Goal: Task Accomplishment & Management: Manage account settings

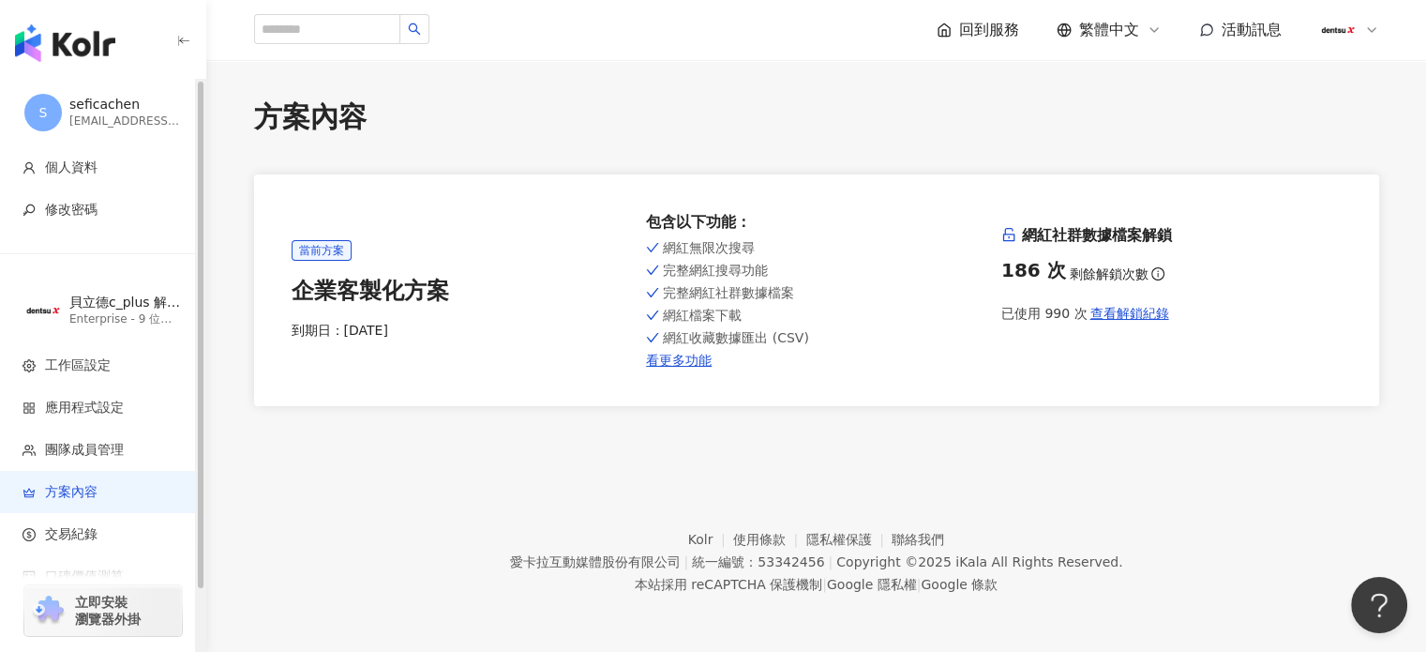
click at [106, 42] on img "button" at bounding box center [65, 43] width 100 height 38
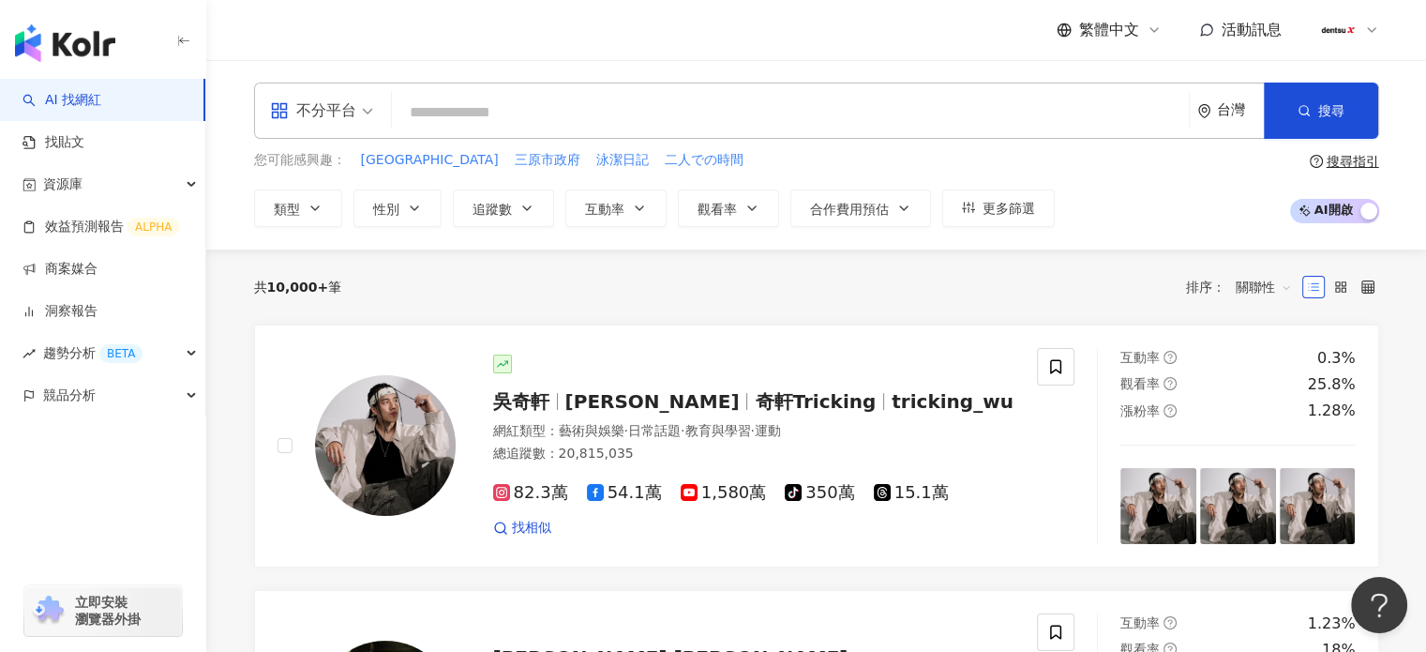
click at [1332, 32] on img at bounding box center [1338, 30] width 36 height 36
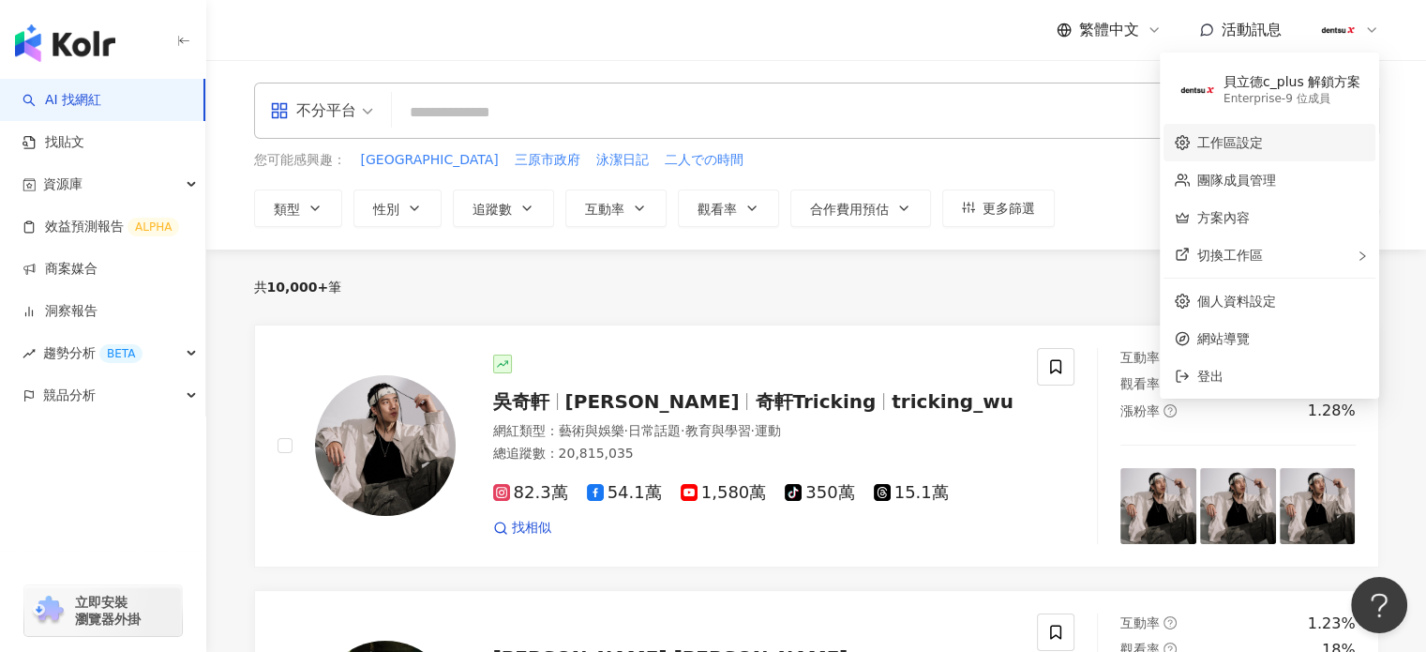
click at [1242, 147] on link "工作區設定" at bounding box center [1230, 142] width 66 height 15
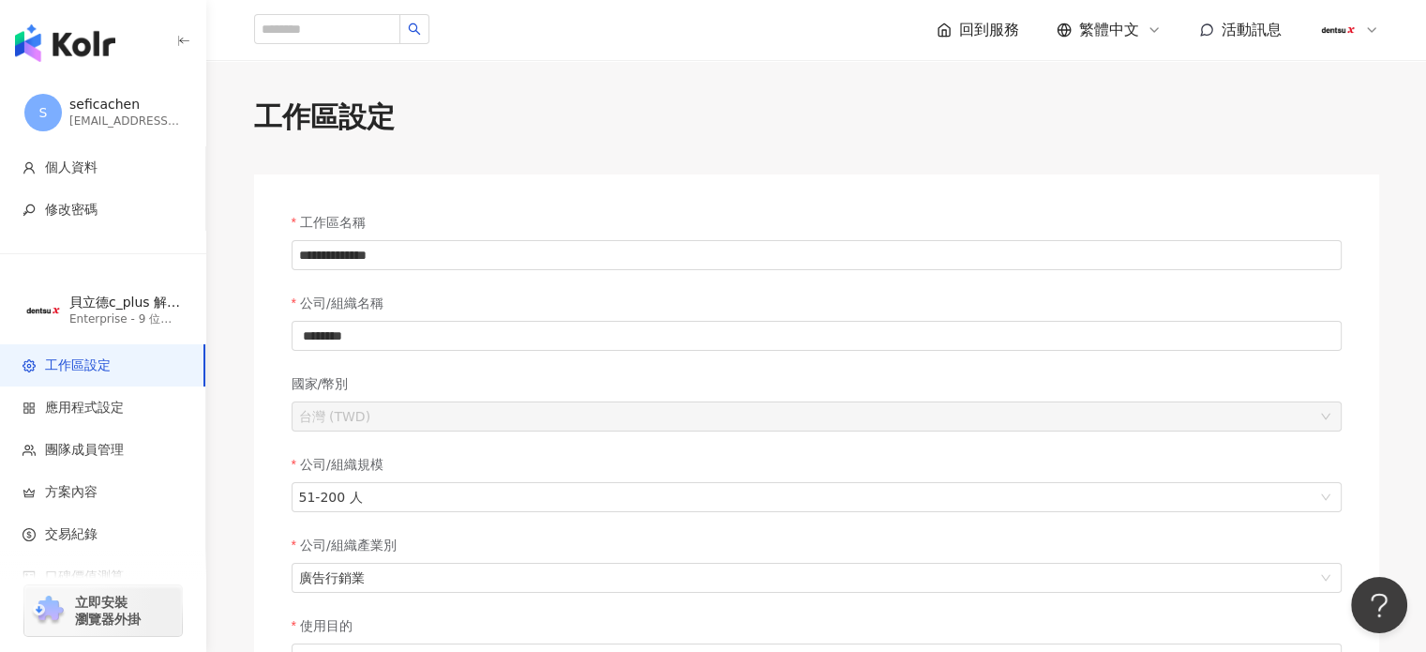
click at [1374, 33] on icon at bounding box center [1371, 30] width 15 height 15
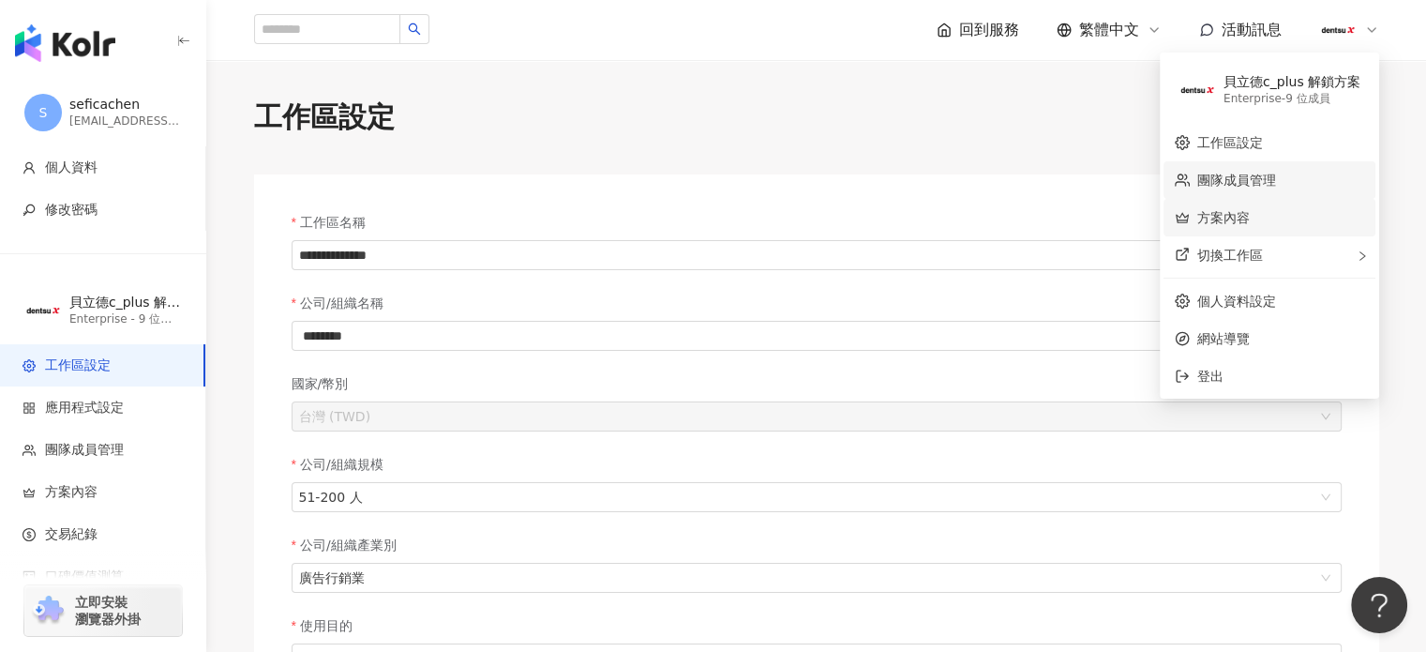
click at [1266, 184] on link "團隊成員管理" at bounding box center [1236, 180] width 79 height 15
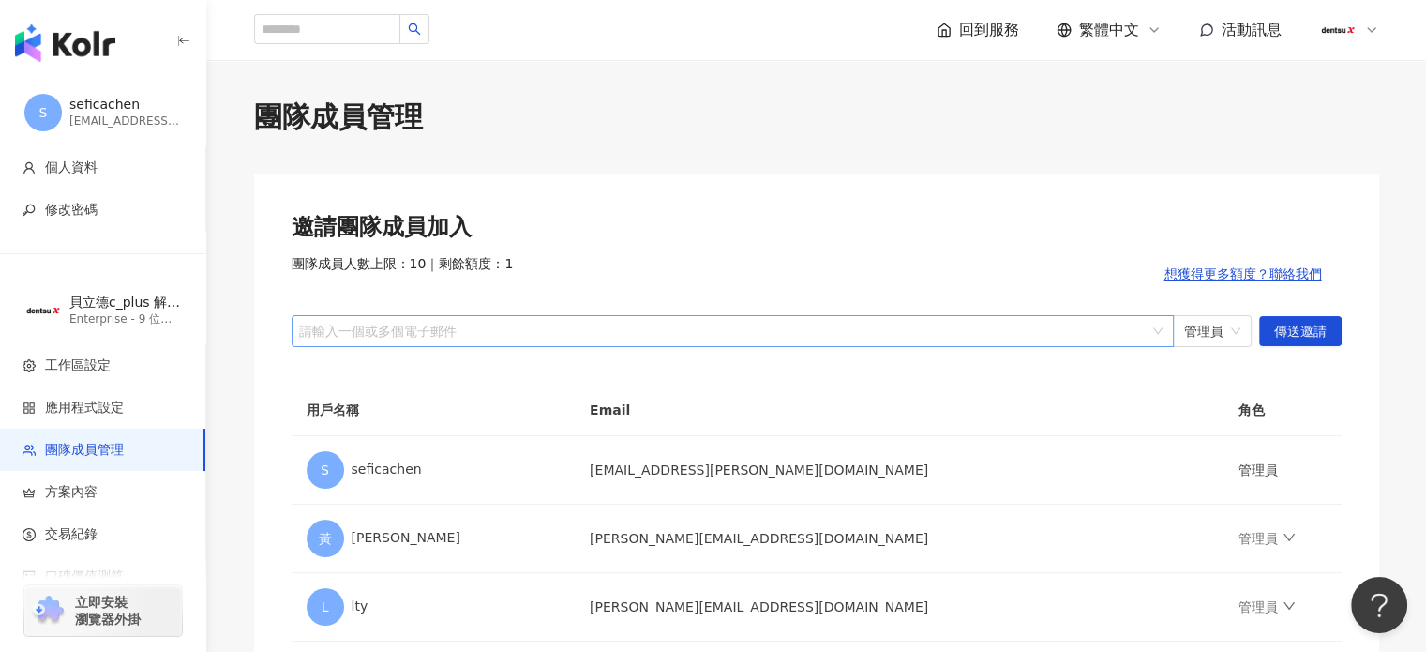
drag, startPoint x: 353, startPoint y: 327, endPoint x: 357, endPoint y: 317, distance: 11.0
click at [355, 323] on div at bounding box center [722, 330] width 855 height 14
paste input "**********"
type input "**********"
click at [1294, 329] on span "傳送邀請" at bounding box center [1300, 332] width 53 height 30
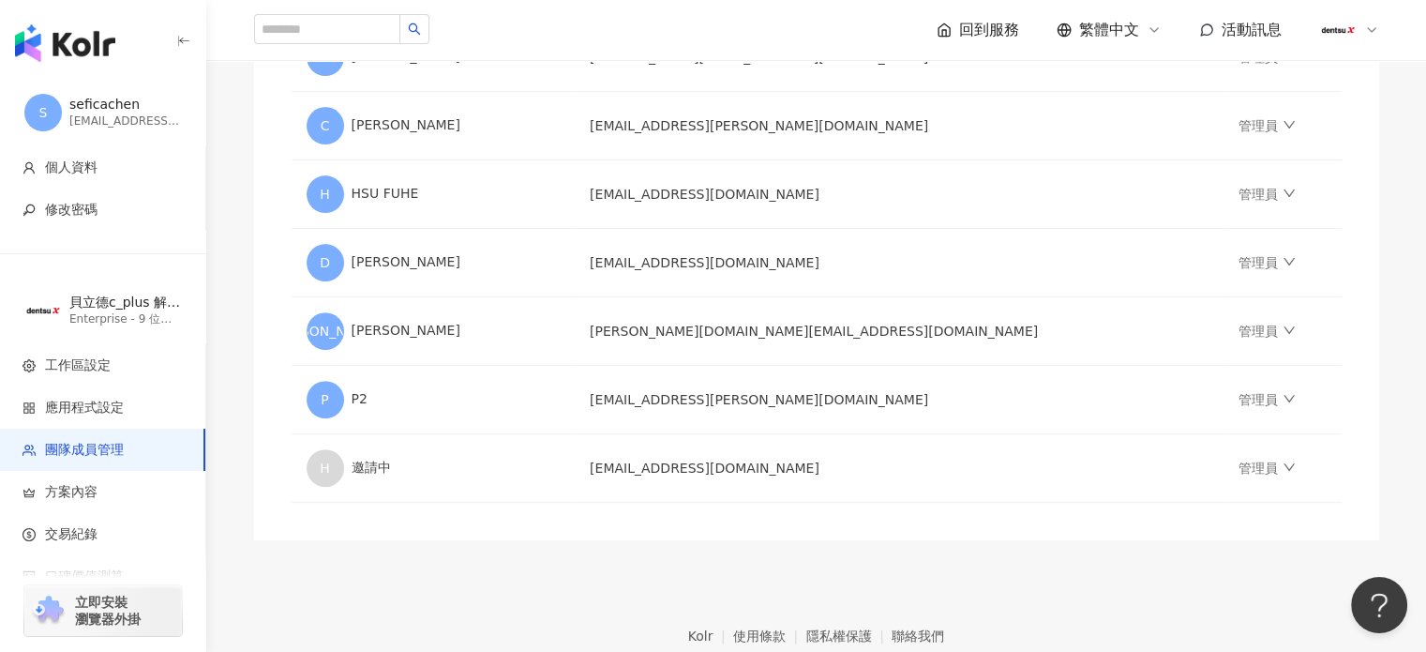
scroll to position [520, 0]
